Goal: Task Accomplishment & Management: Use online tool/utility

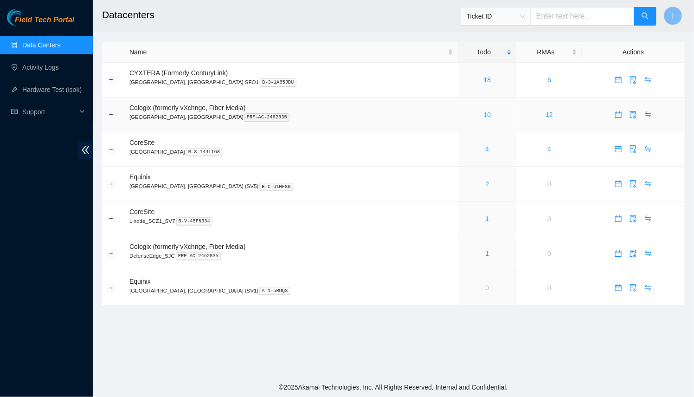
click at [484, 112] on link "10" at bounding box center [487, 114] width 7 height 7
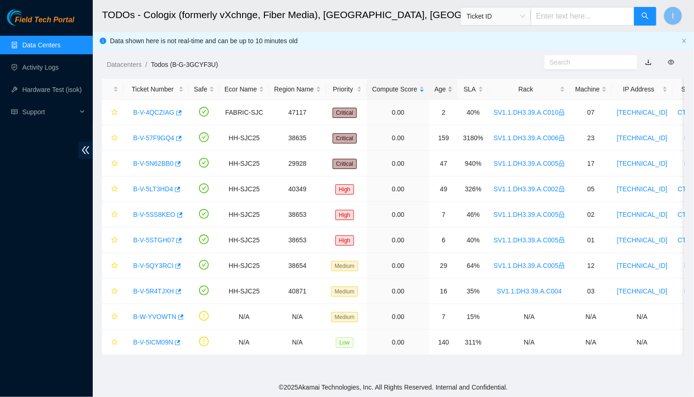
click at [451, 90] on div "Age" at bounding box center [444, 89] width 19 height 10
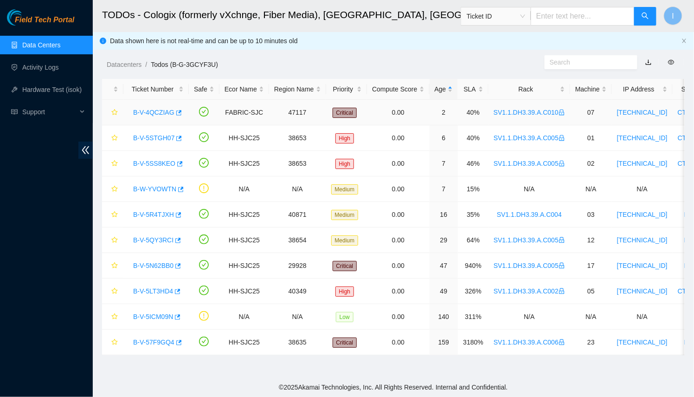
click at [159, 107] on div "B-V-4QCZIAG" at bounding box center [155, 112] width 55 height 15
click at [157, 110] on link "B-V-4QCZIAG" at bounding box center [153, 112] width 41 height 7
click at [140, 184] on div "B-W-YVOWTN" at bounding box center [155, 188] width 55 height 15
click at [141, 187] on link "B-W-YVOWTN" at bounding box center [154, 188] width 43 height 7
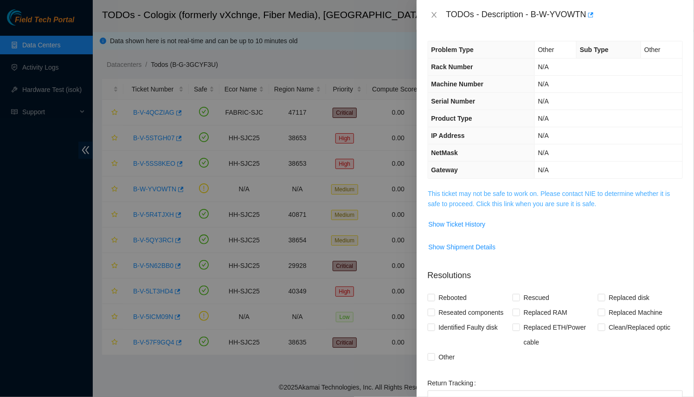
click at [481, 195] on link "This ticket may not be safe to work on. Please contact NIE to determine whether…" at bounding box center [549, 199] width 242 height 18
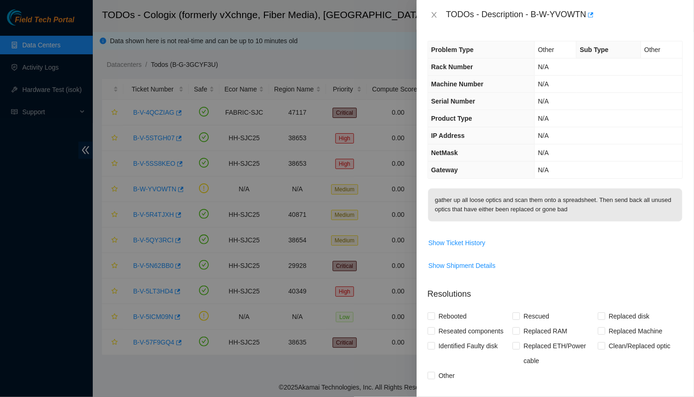
click at [316, 194] on div at bounding box center [347, 198] width 694 height 397
